Goal: Task Accomplishment & Management: Manage account settings

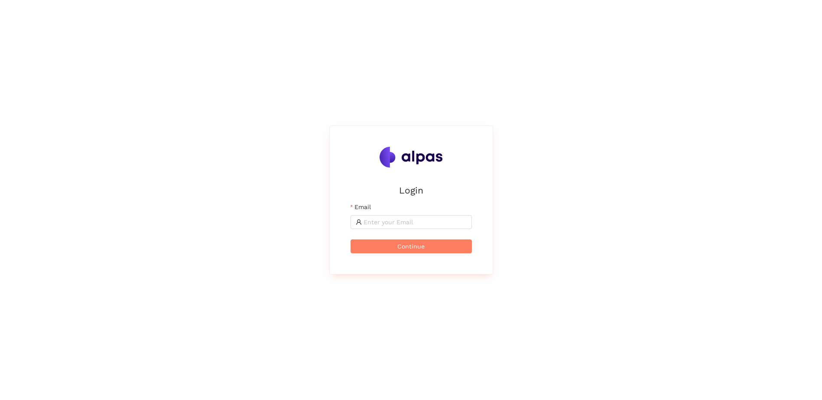
click at [390, 212] on div "Email" at bounding box center [411, 208] width 121 height 13
click at [380, 226] on input "Email" at bounding box center [415, 223] width 103 height 10
type input "shubham.aptil@zeiss.com"
click at [432, 243] on button "Continue" at bounding box center [411, 247] width 121 height 14
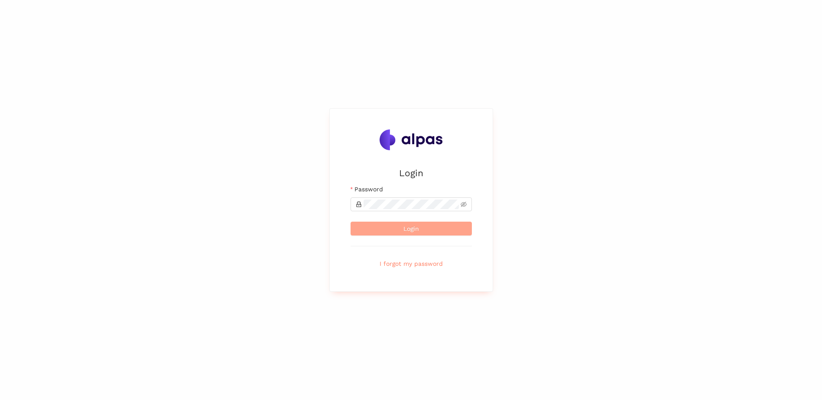
click at [427, 228] on button "Login" at bounding box center [411, 229] width 121 height 14
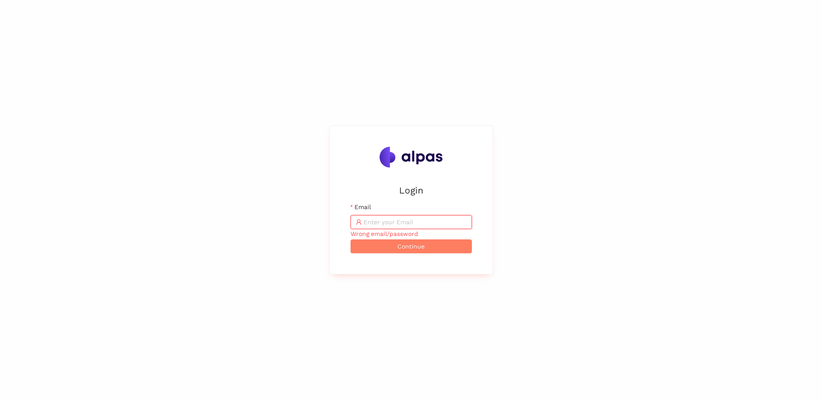
click at [402, 224] on input "Email" at bounding box center [415, 223] width 103 height 10
type input "[PERSON_NAME][EMAIL_ADDRESS][DOMAIN_NAME]"
click at [418, 247] on span "Continue" at bounding box center [410, 247] width 27 height 10
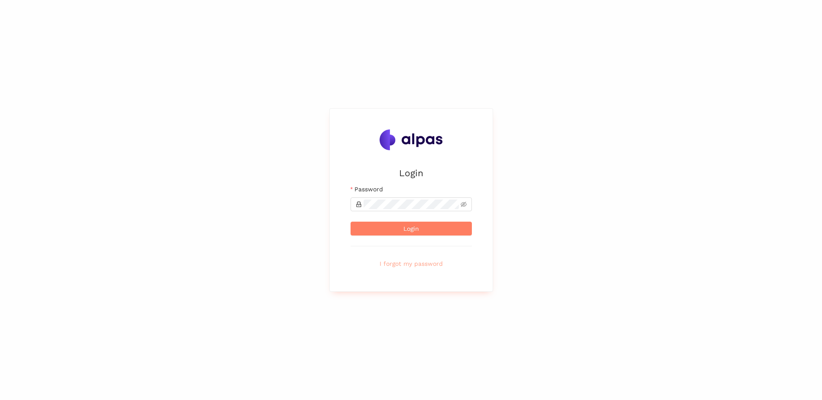
click at [422, 262] on span "I forgot my password" at bounding box center [411, 264] width 63 height 10
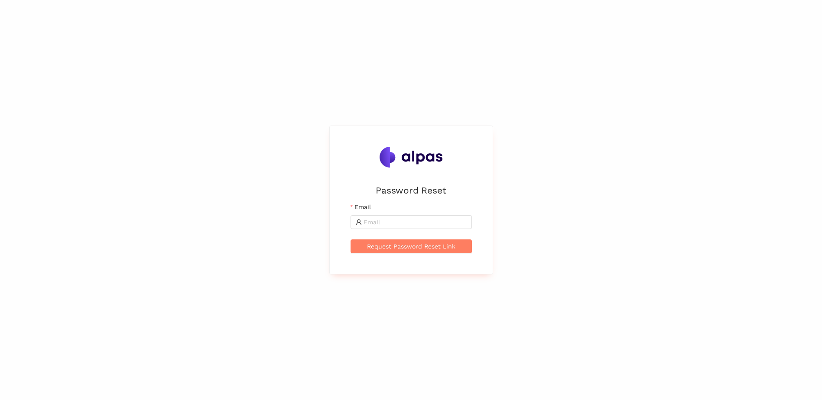
click at [383, 230] on form "Email Request Password Reset Link" at bounding box center [411, 227] width 121 height 51
click at [429, 220] on input "Email" at bounding box center [415, 223] width 103 height 10
type input "shubham.patil@zeiss.com"
click at [409, 247] on span "Request Password Reset Link" at bounding box center [411, 247] width 88 height 10
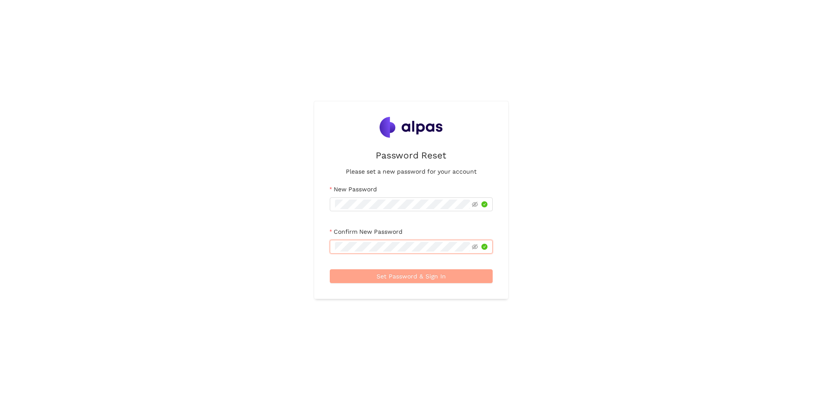
click at [447, 272] on button "Set Password & Sign In" at bounding box center [411, 277] width 163 height 14
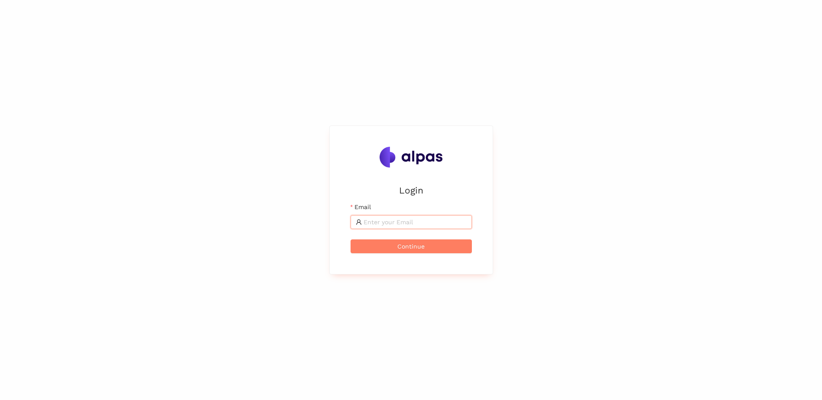
click at [407, 220] on input "Email" at bounding box center [415, 223] width 103 height 10
type input "[PERSON_NAME][EMAIL_ADDRESS][DOMAIN_NAME]"
click at [379, 244] on button "Continue" at bounding box center [411, 247] width 121 height 14
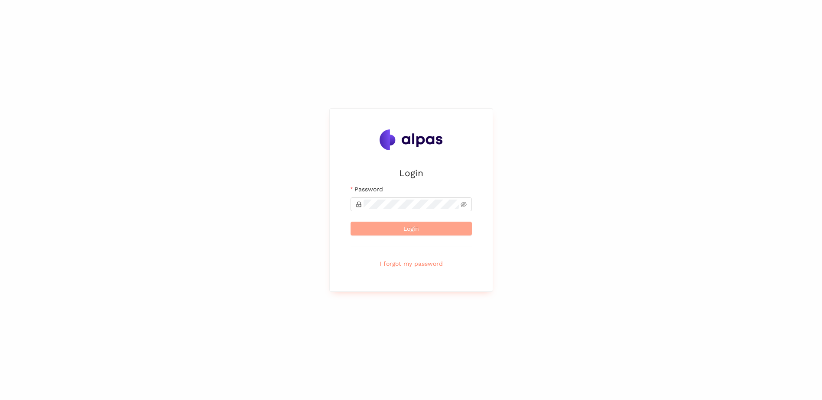
click at [415, 230] on span "Login" at bounding box center [411, 229] width 16 height 10
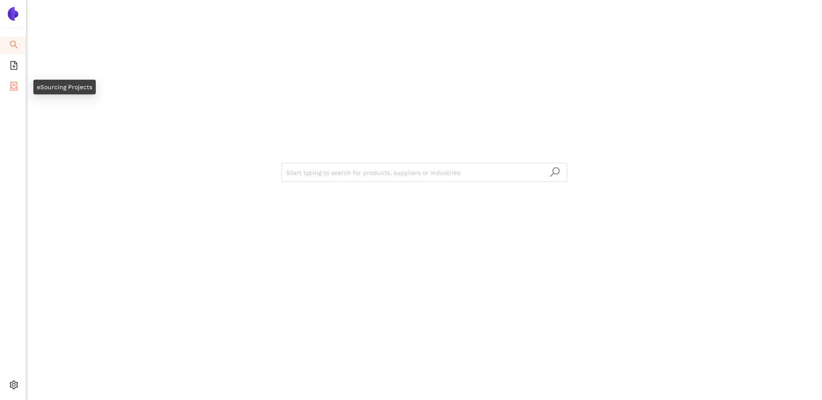
click at [16, 86] on icon "container" at bounding box center [14, 86] width 9 height 9
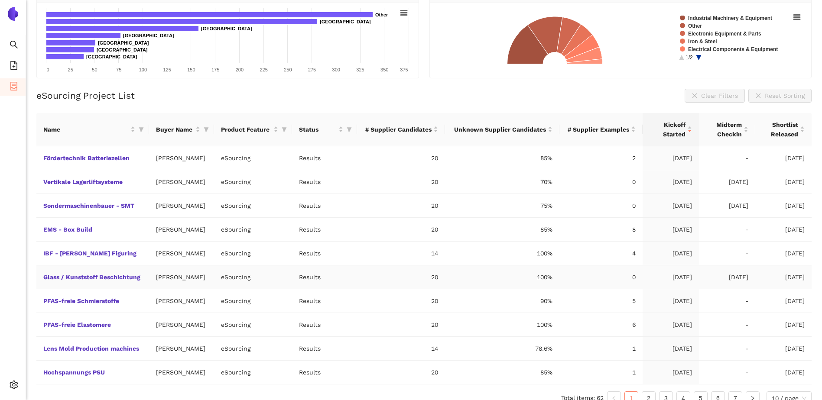
scroll to position [121, 0]
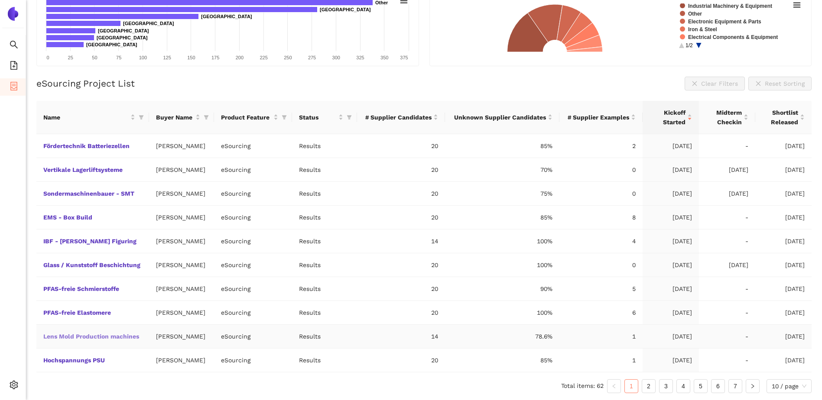
click at [0, 0] on link "Lens Mold Production machines" at bounding box center [0, 0] width 0 height 0
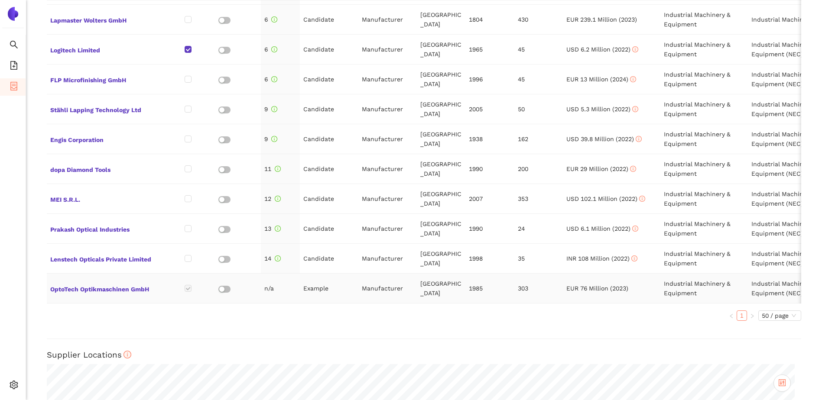
scroll to position [433, 0]
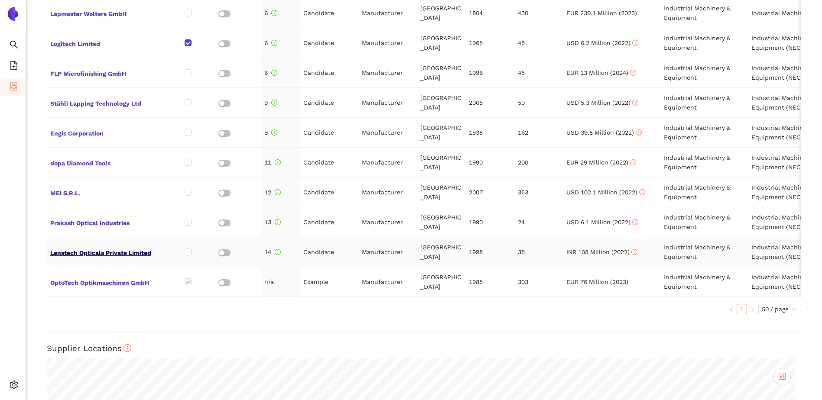
drag, startPoint x: 101, startPoint y: 247, endPoint x: 81, endPoint y: 245, distance: 19.5
click at [81, 247] on span "Lenstech Opticals Private Limited" at bounding box center [105, 252] width 110 height 11
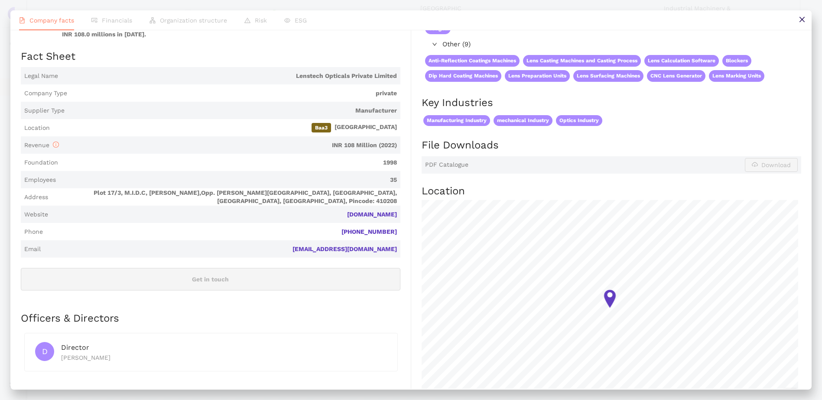
scroll to position [43, 0]
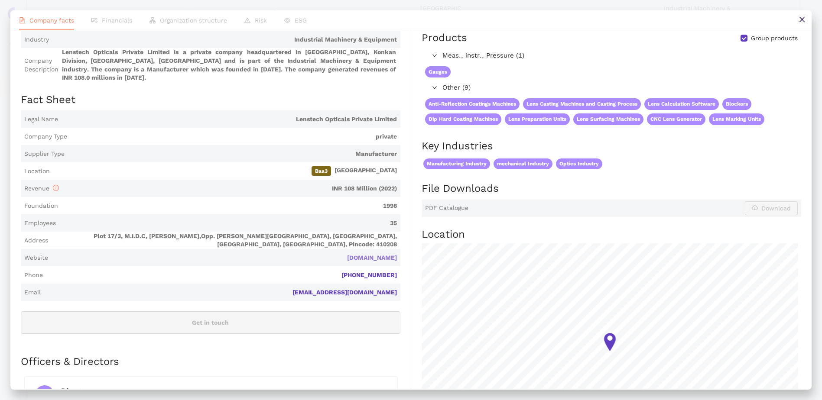
click at [0, 0] on link "lenstechopticals.com" at bounding box center [0, 0] width 0 height 0
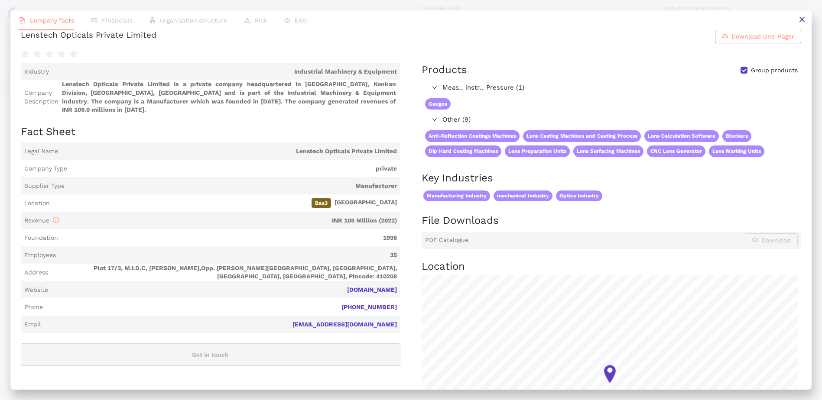
scroll to position [0, 0]
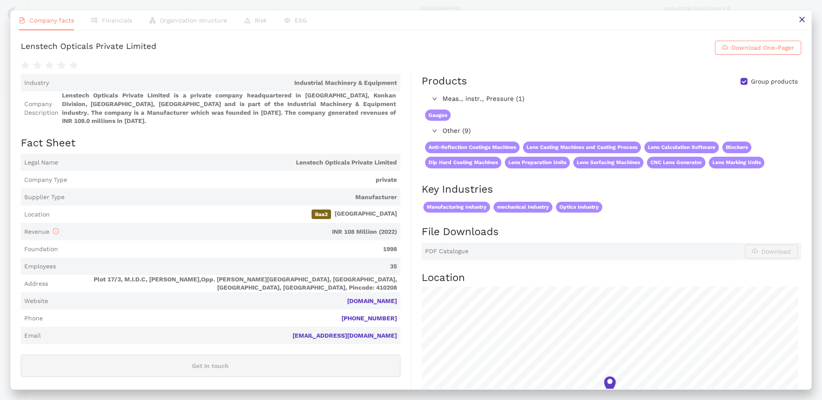
click at [799, 23] on icon "close" at bounding box center [802, 19] width 7 height 7
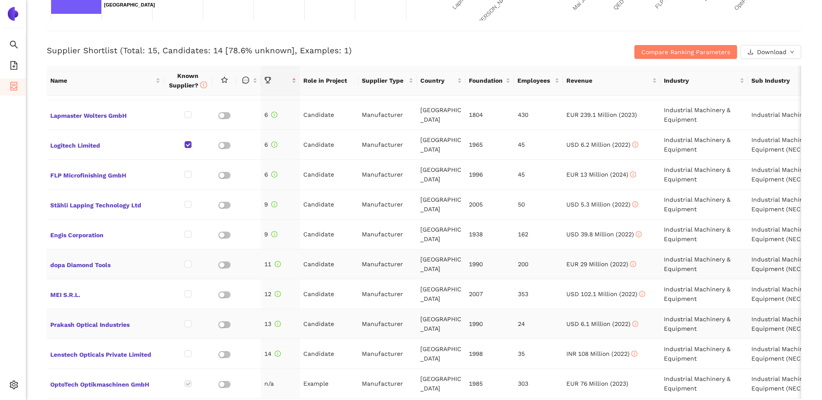
scroll to position [347, 0]
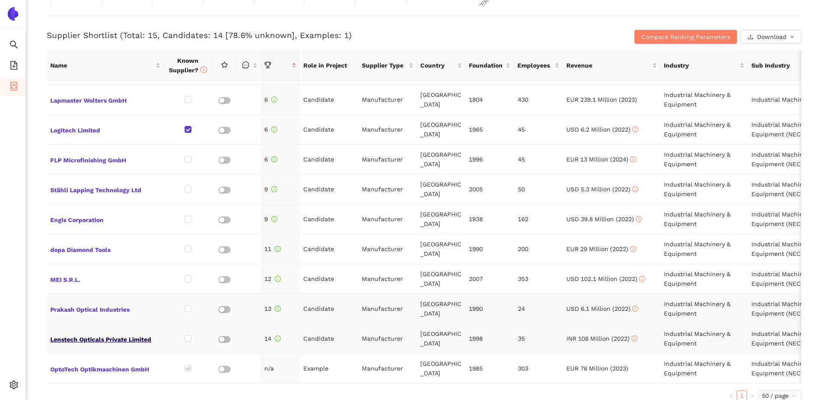
drag, startPoint x: 80, startPoint y: 298, endPoint x: 88, endPoint y: 331, distance: 34.1
click at [89, 333] on span "Lenstech Opticals Private Limited" at bounding box center [105, 338] width 110 height 11
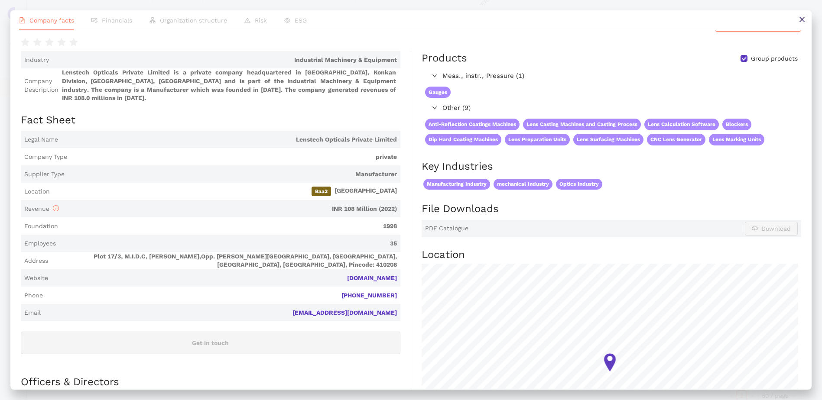
scroll to position [0, 0]
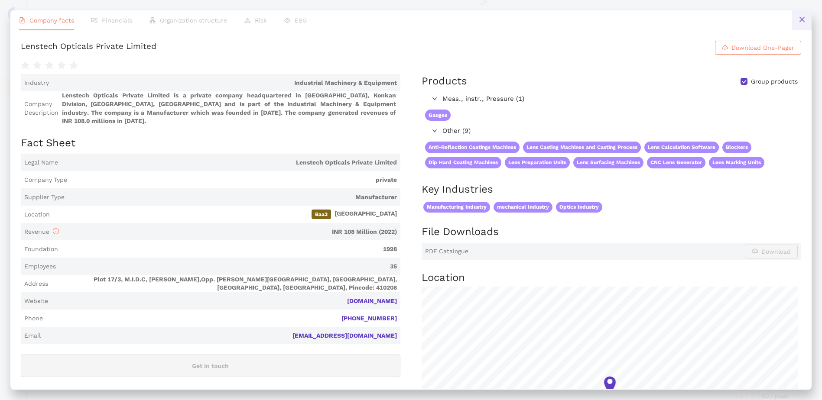
click at [800, 19] on icon "close" at bounding box center [802, 19] width 7 height 7
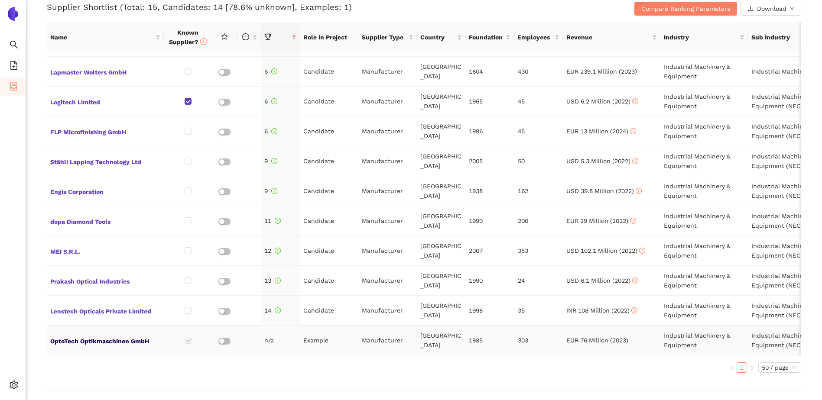
scroll to position [390, 0]
